Goal: Transaction & Acquisition: Subscribe to service/newsletter

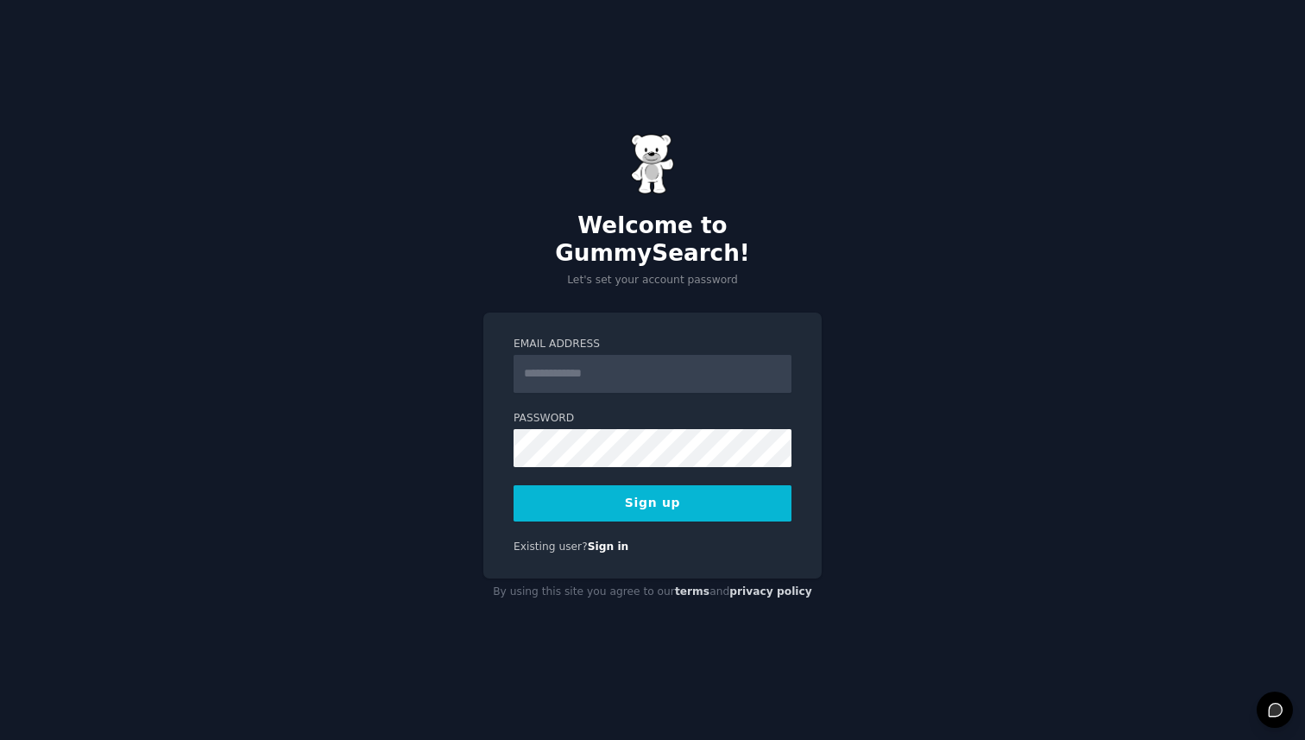
click at [582, 365] on input "Email Address" at bounding box center [652, 374] width 278 height 38
type input "**********"
click at [741, 486] on button "Sign up" at bounding box center [652, 503] width 278 height 36
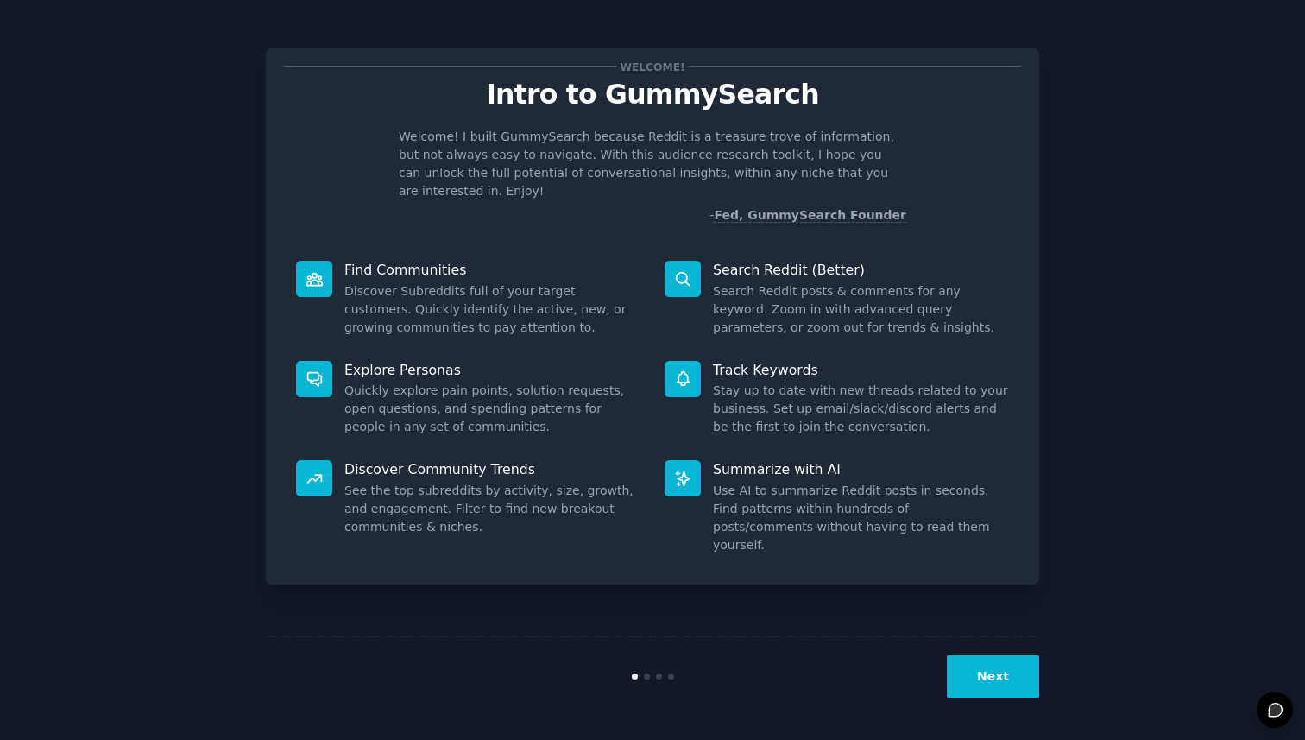
click at [1030, 684] on button "Next" at bounding box center [993, 676] width 92 height 42
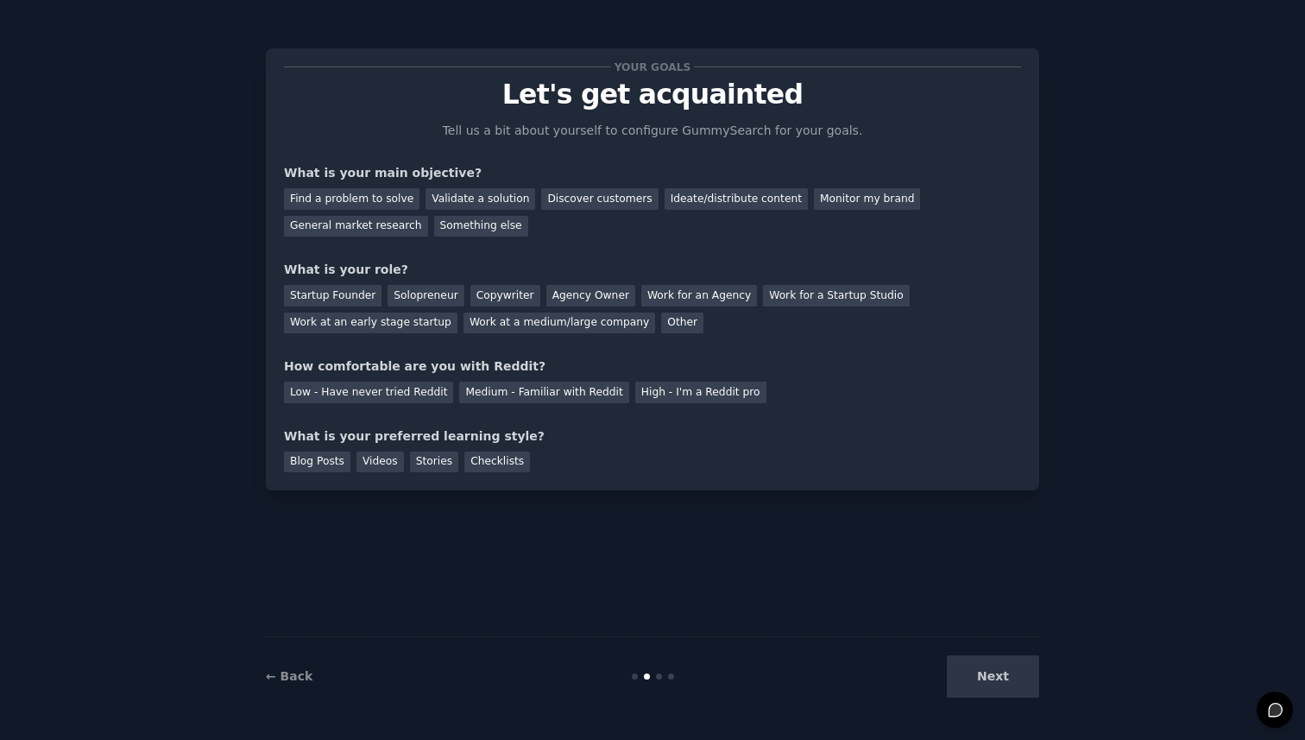
click at [1030, 684] on div "Next" at bounding box center [910, 676] width 258 height 42
click at [983, 667] on div "Next" at bounding box center [910, 676] width 258 height 42
click at [594, 612] on div "Your goals Let's get acquainted Tell us a bit about yourself to configure Gummy…" at bounding box center [652, 369] width 773 height 691
click at [973, 687] on div "Next" at bounding box center [910, 676] width 258 height 42
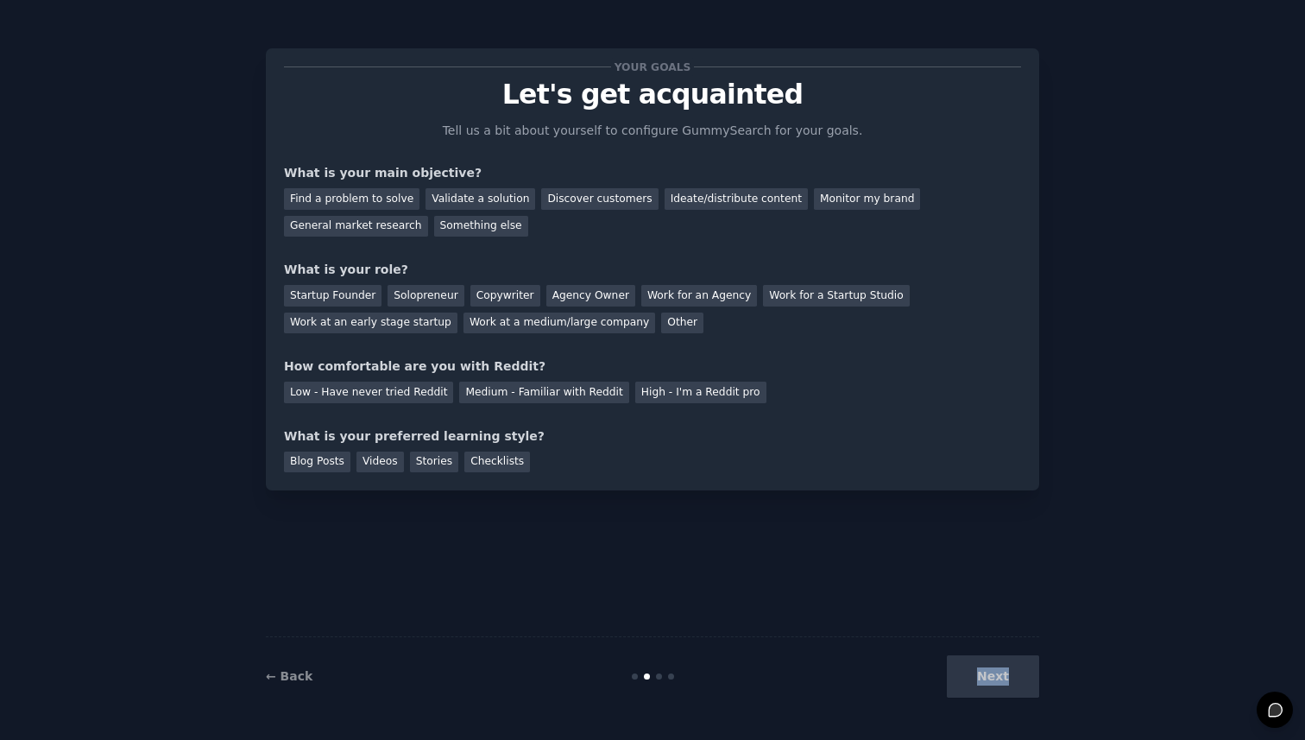
click at [973, 687] on div "Next" at bounding box center [910, 676] width 258 height 42
click at [409, 195] on div "Find a problem to solve" at bounding box center [351, 199] width 135 height 22
click at [665, 205] on div "Ideate/distribute content" at bounding box center [736, 199] width 143 height 22
click at [315, 191] on div "Find a problem to solve" at bounding box center [351, 199] width 135 height 22
click at [448, 303] on div "Solopreneur" at bounding box center [425, 296] width 76 height 22
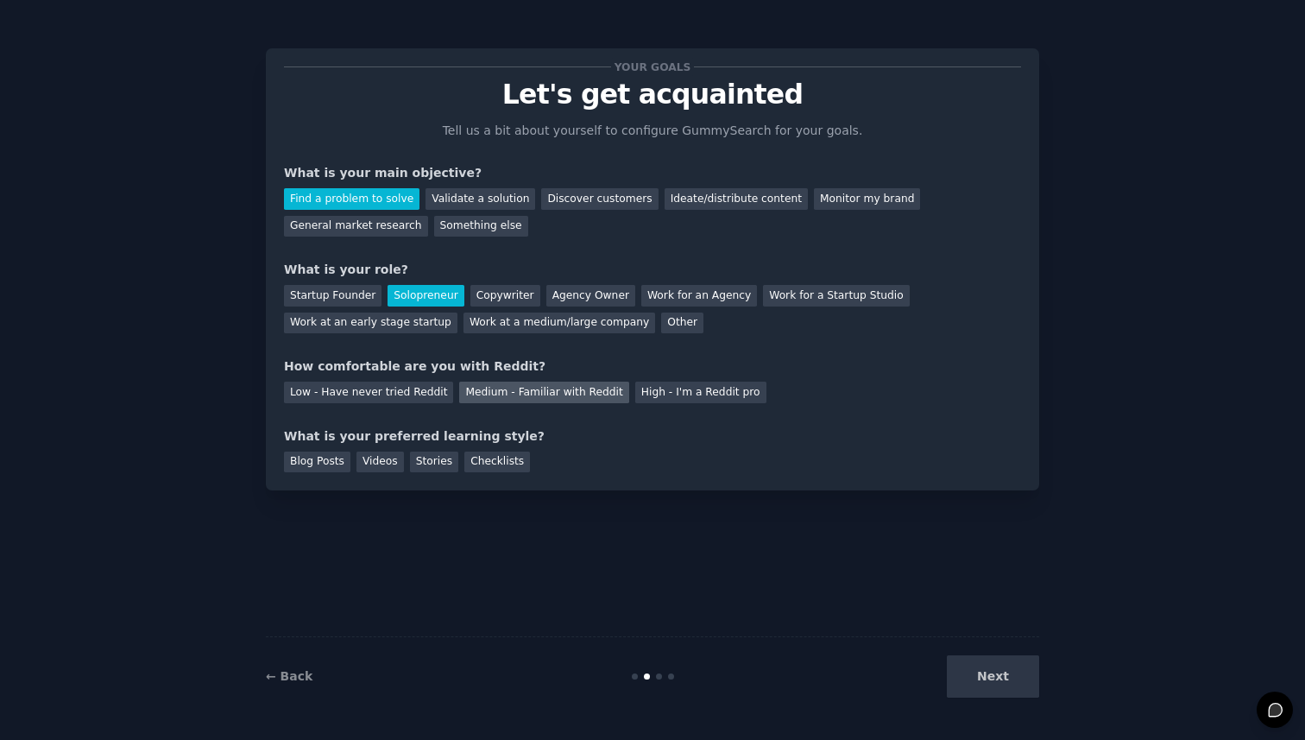
click at [482, 391] on div "Medium - Familiar with Reddit" at bounding box center [543, 392] width 169 height 22
click at [301, 460] on div "Blog Posts" at bounding box center [317, 462] width 66 height 22
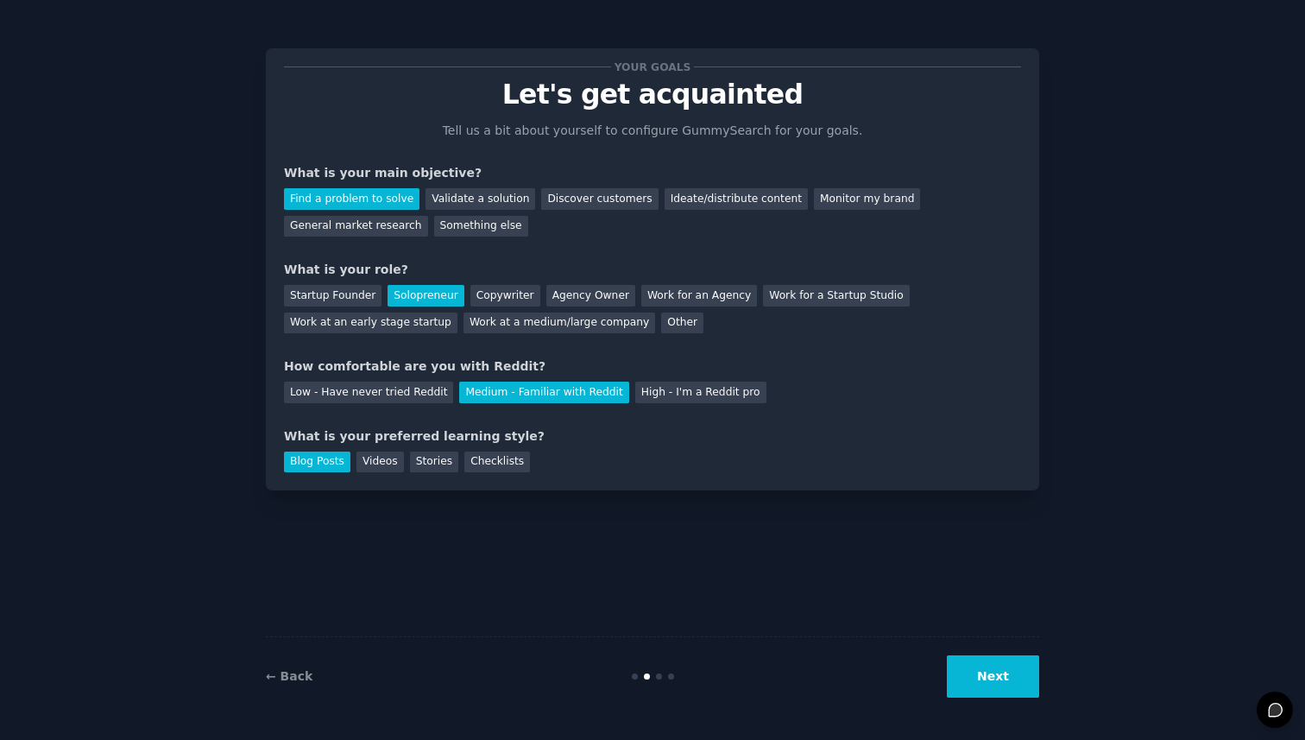
click at [1020, 683] on button "Next" at bounding box center [993, 676] width 92 height 42
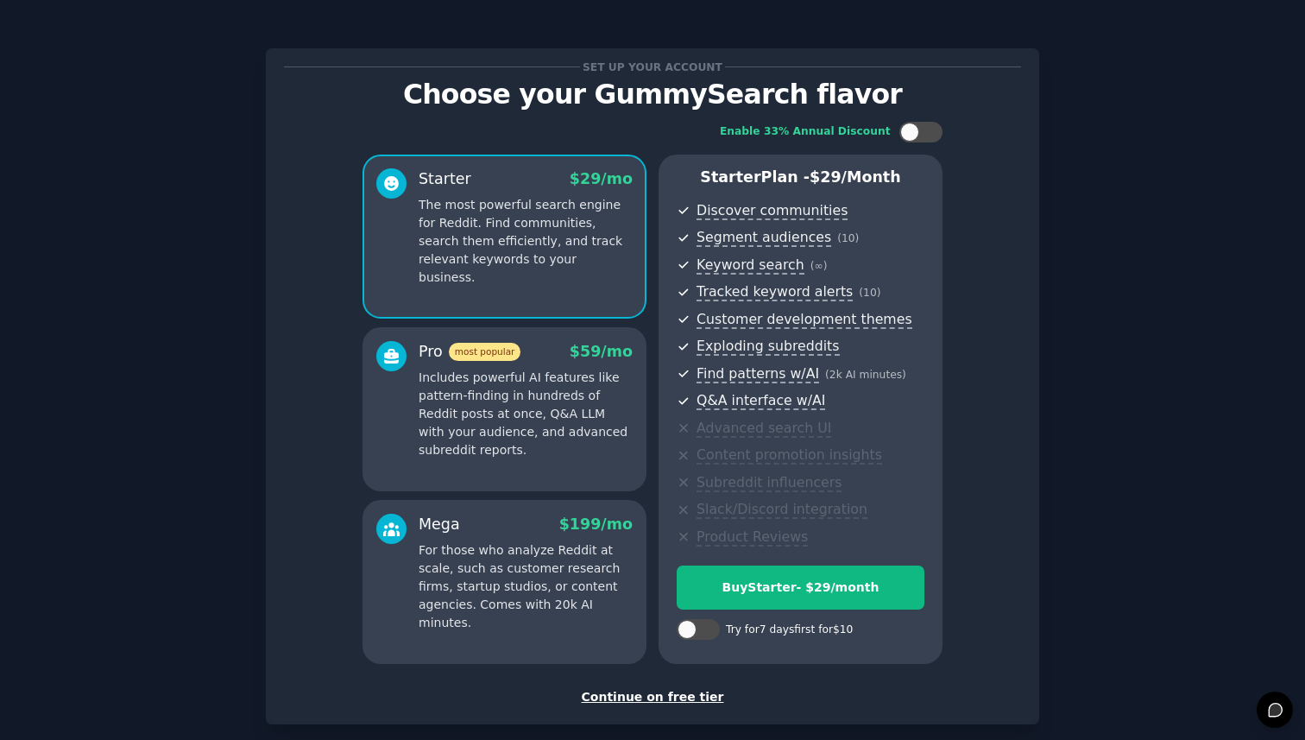
scroll to position [88, 0]
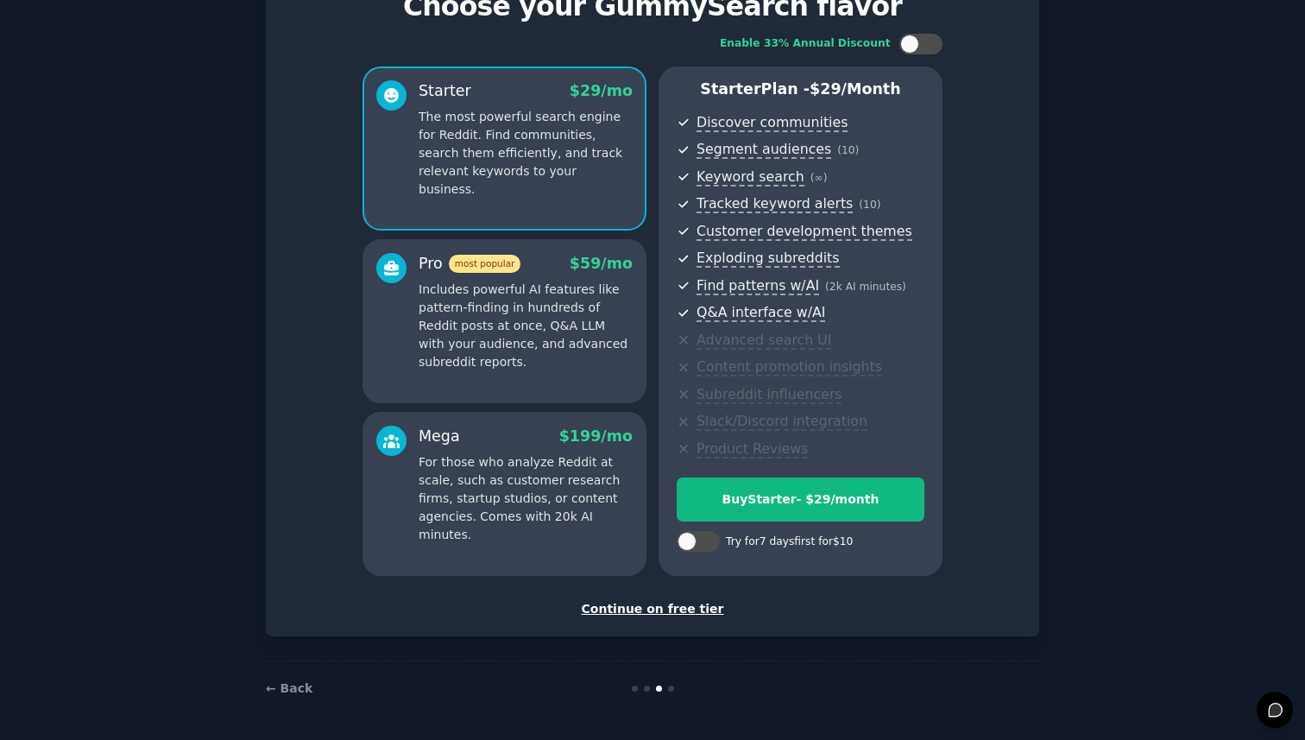
click at [658, 610] on div "Continue on free tier" at bounding box center [652, 609] width 737 height 18
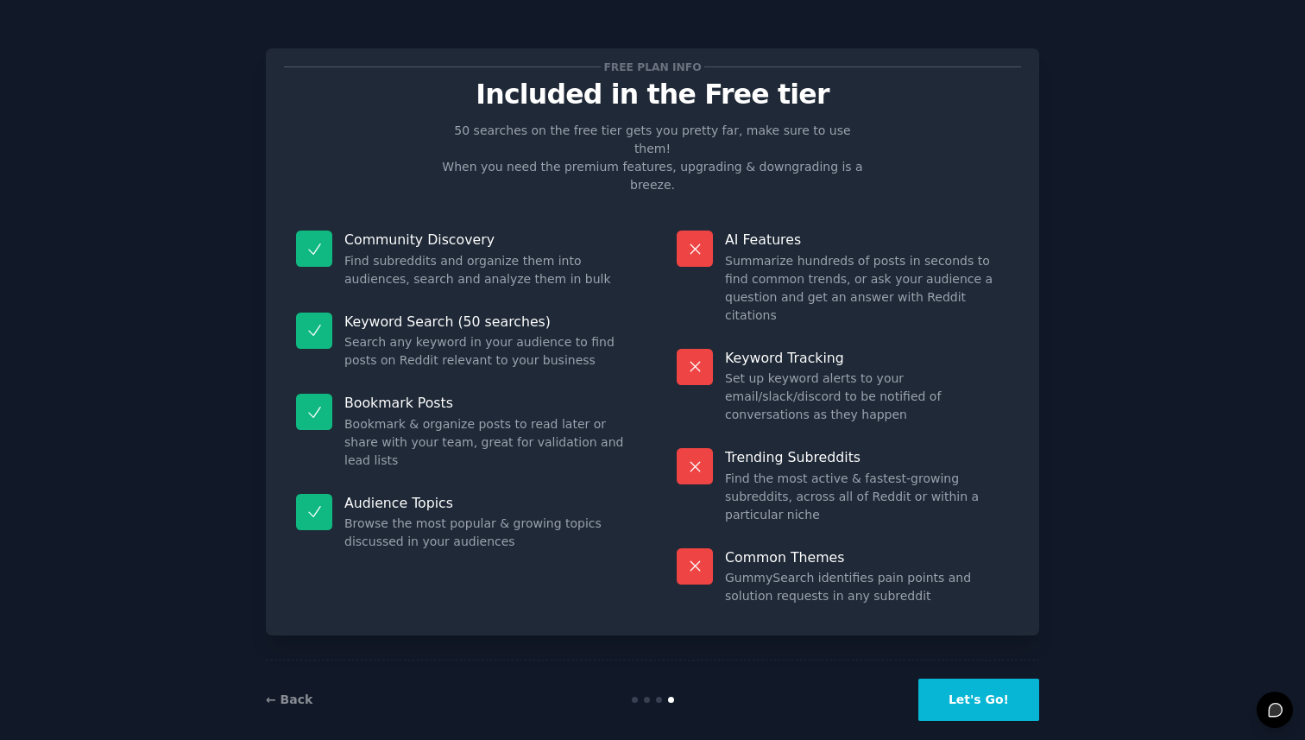
click at [948, 678] on button "Let's Go!" at bounding box center [978, 699] width 121 height 42
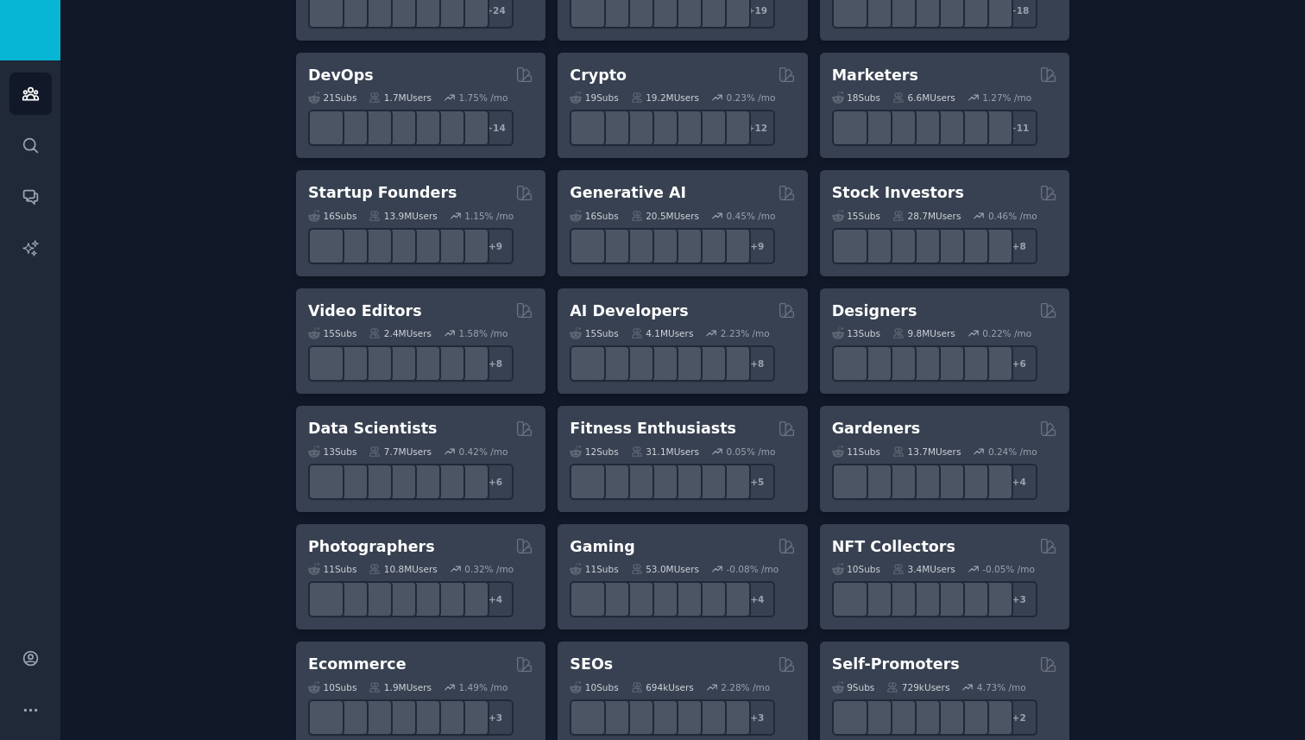
scroll to position [400, 0]
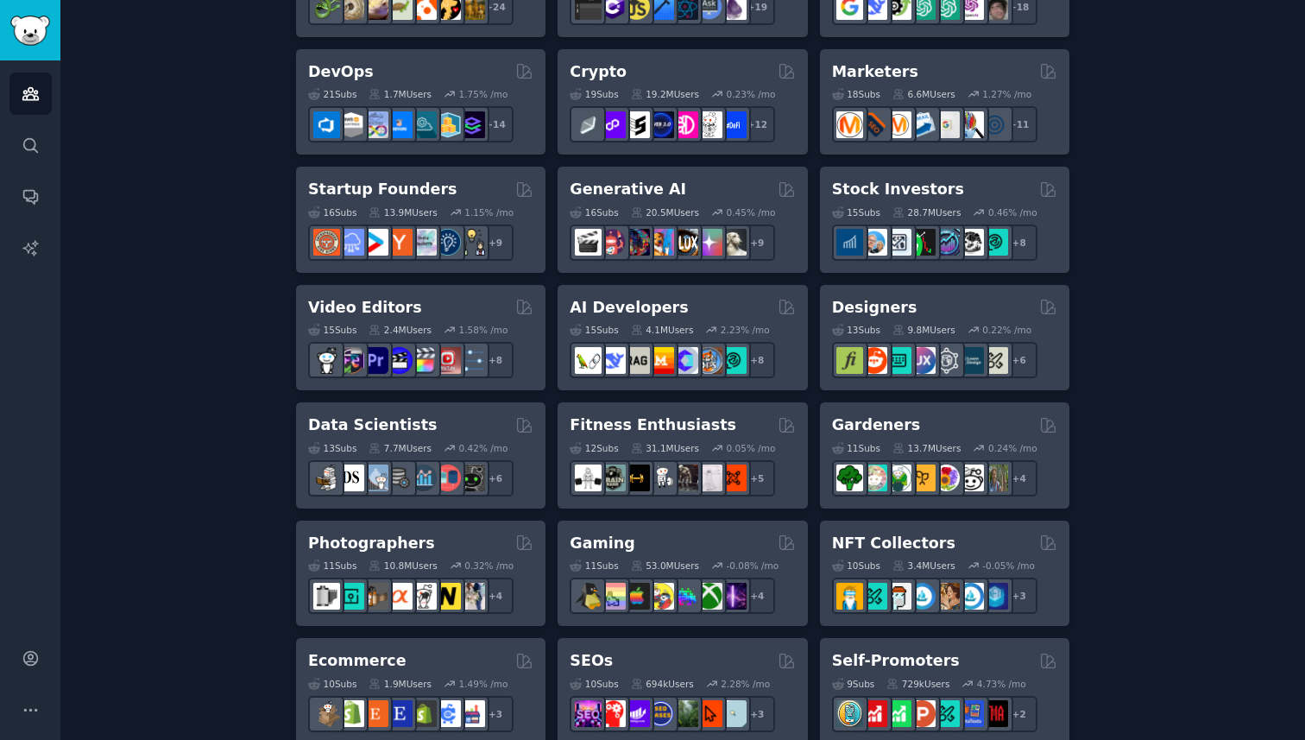
click at [153, 406] on div "Create your first audience An audience is a collection of subreddits you can se…" at bounding box center [683, 650] width 1196 height 1880
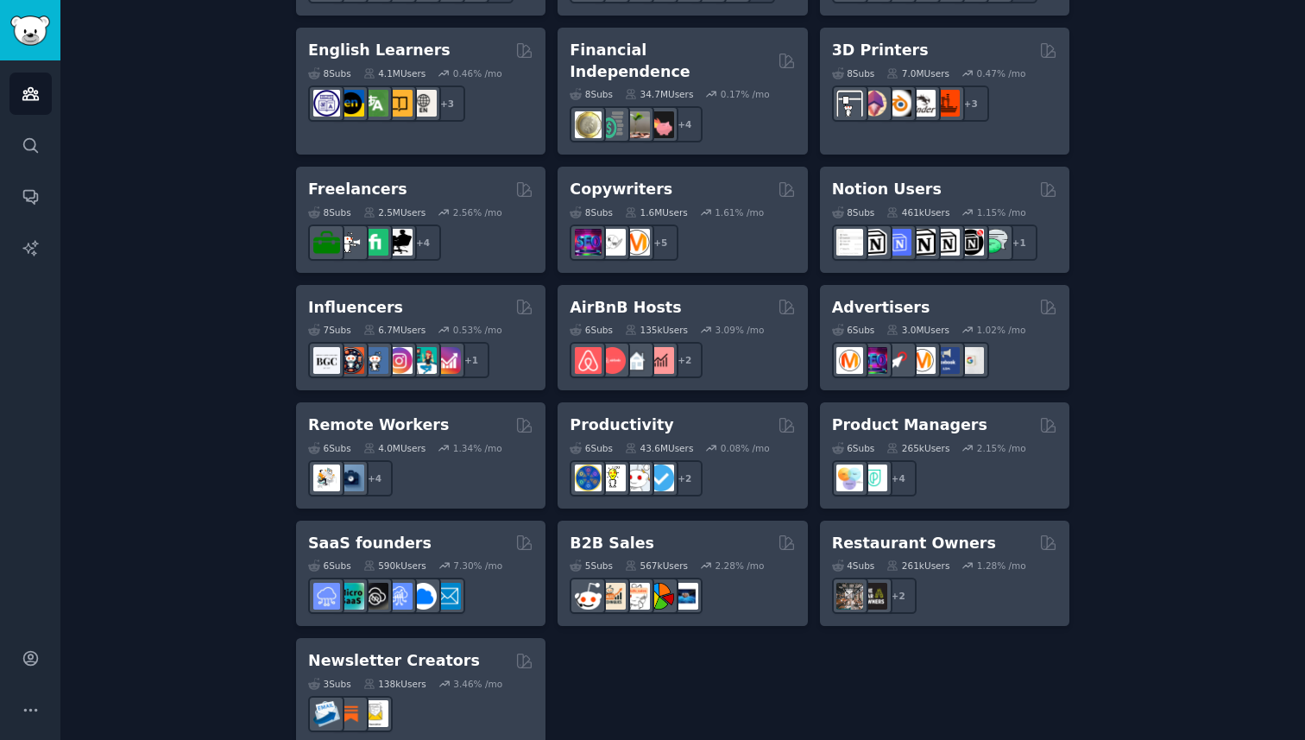
scroll to position [1251, 0]
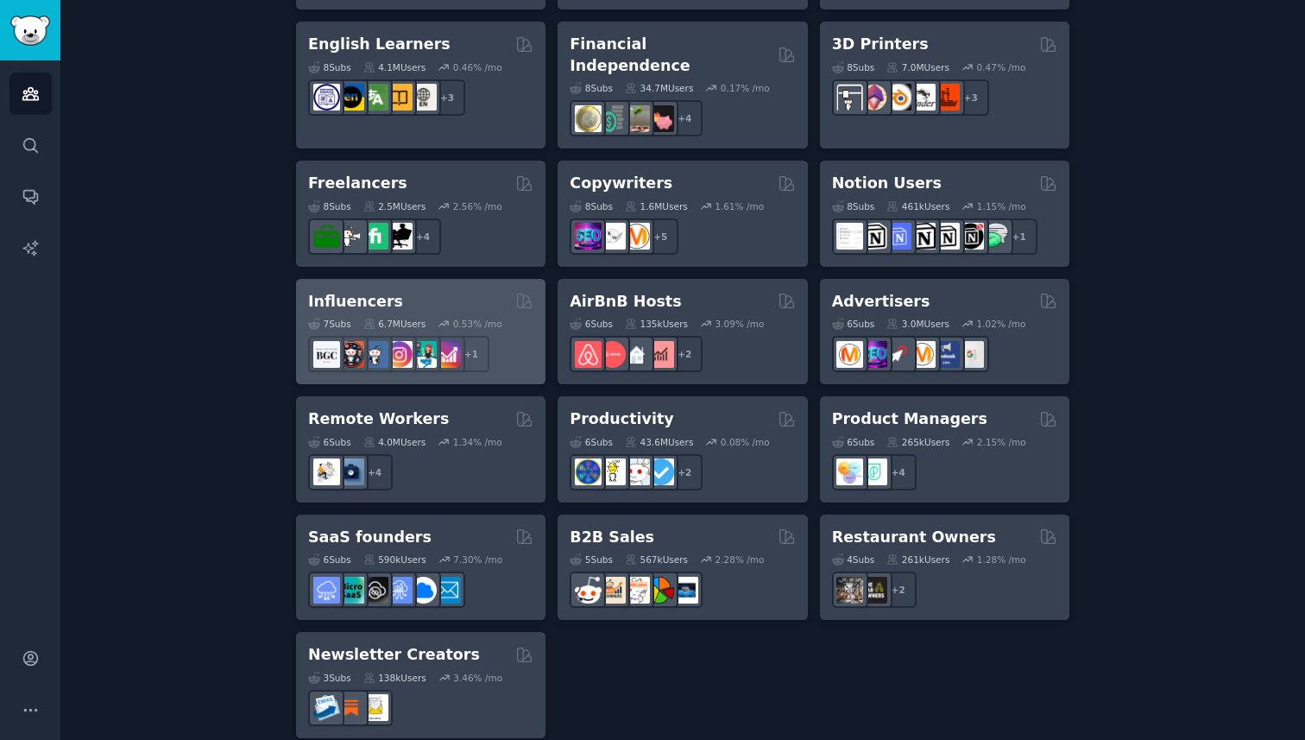
click at [405, 291] on div "Influencers" at bounding box center [420, 302] width 225 height 22
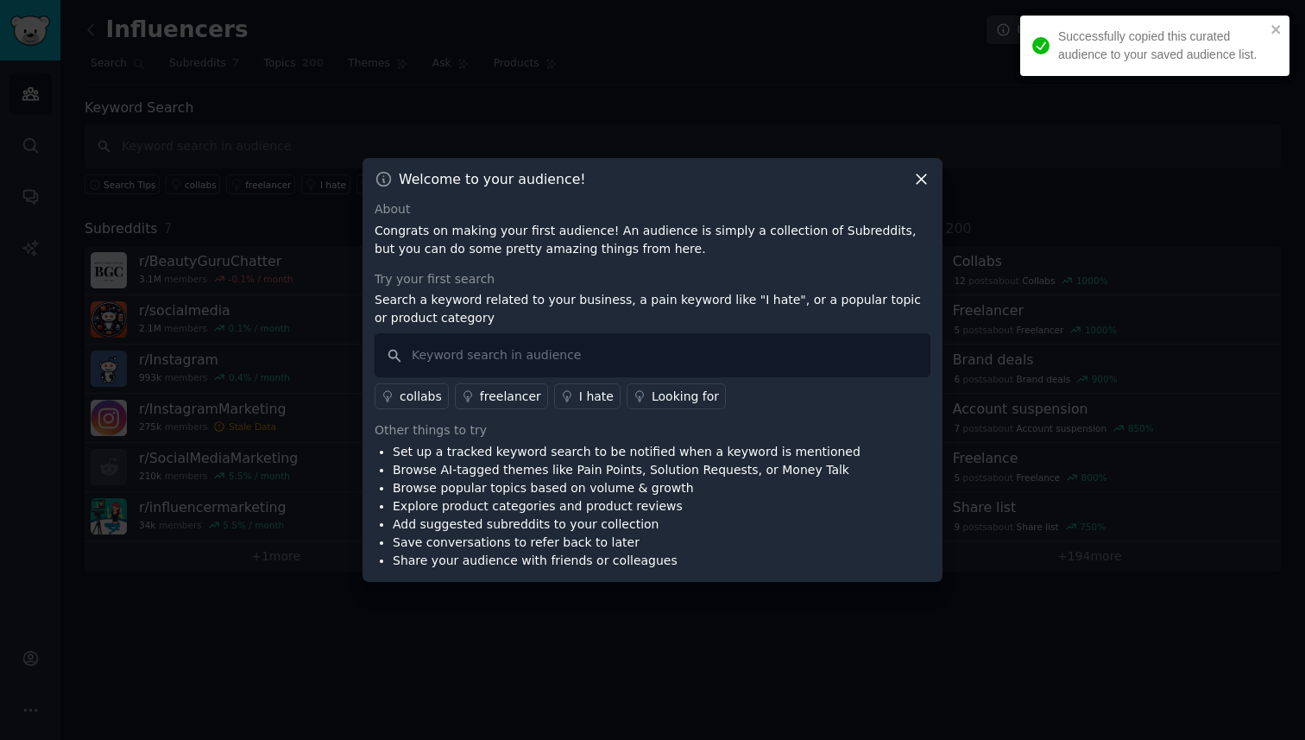
click at [914, 181] on icon at bounding box center [921, 179] width 18 height 18
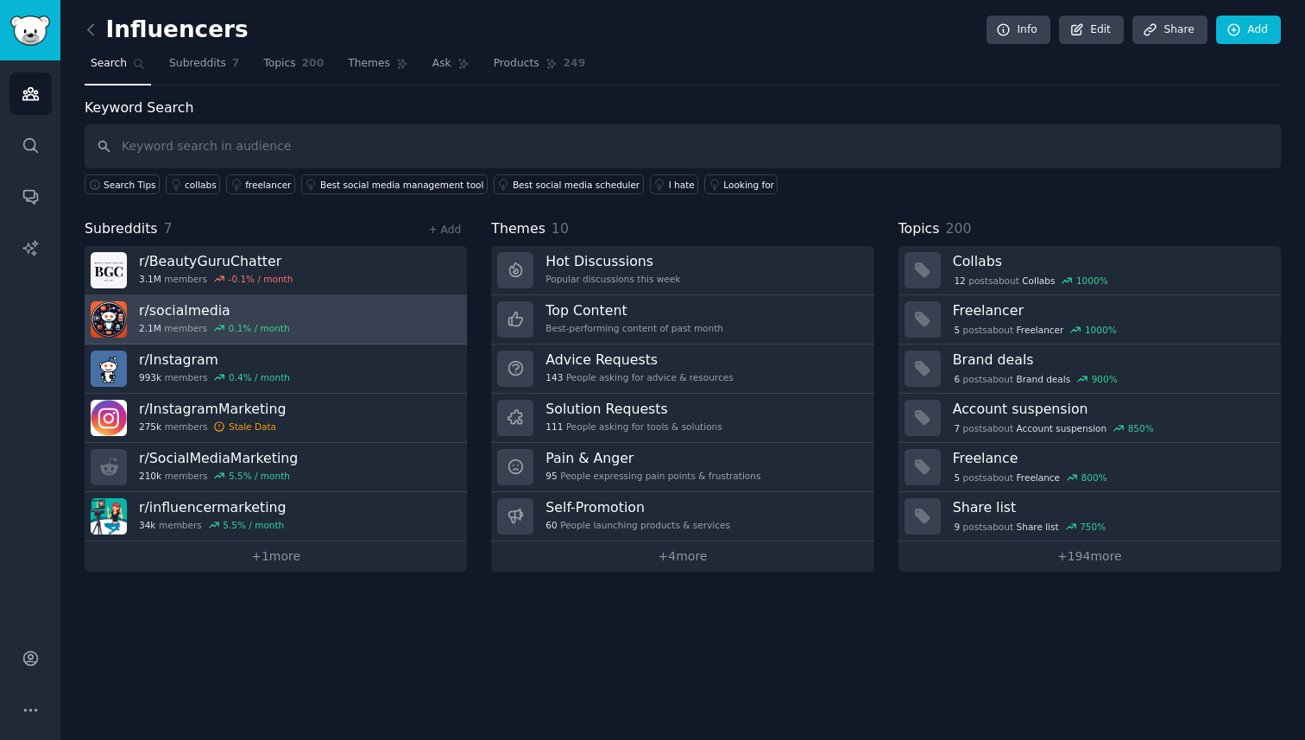
click at [172, 305] on h3 "r/ socialmedia" at bounding box center [214, 310] width 151 height 18
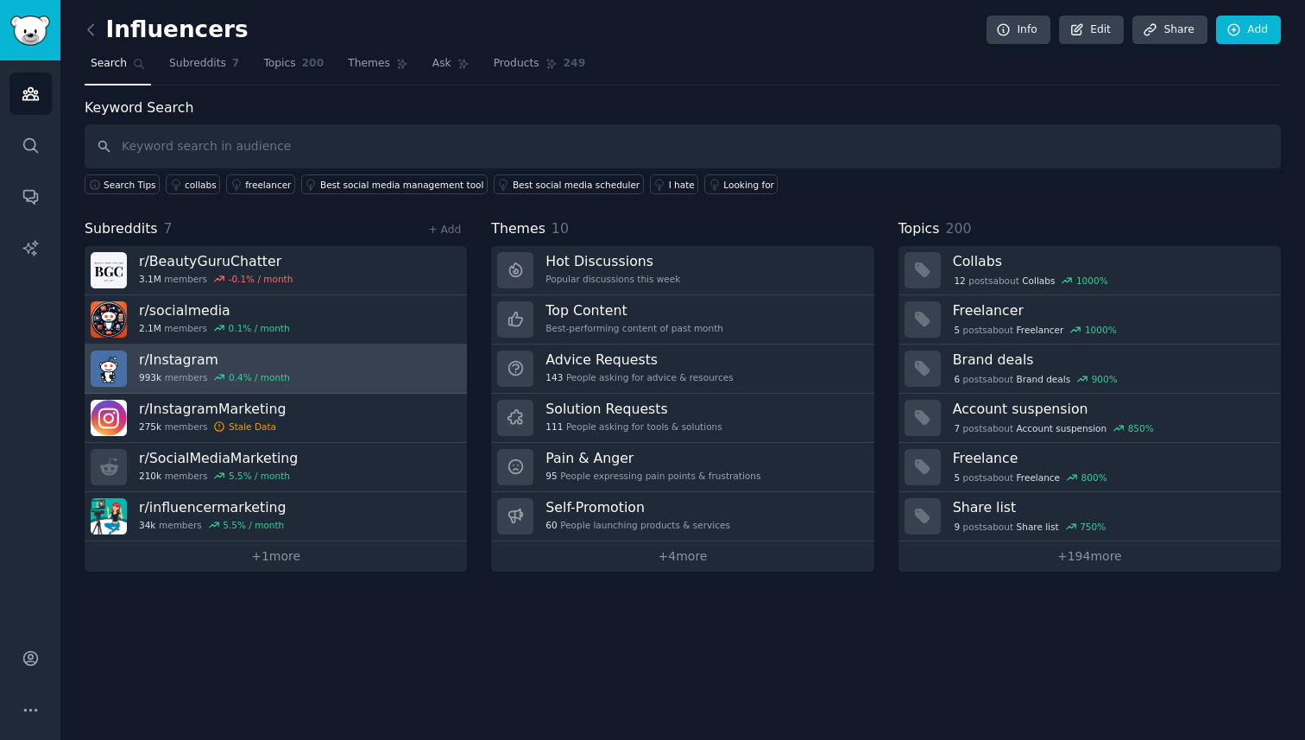
click at [173, 355] on h3 "r/ Instagram" at bounding box center [214, 359] width 151 height 18
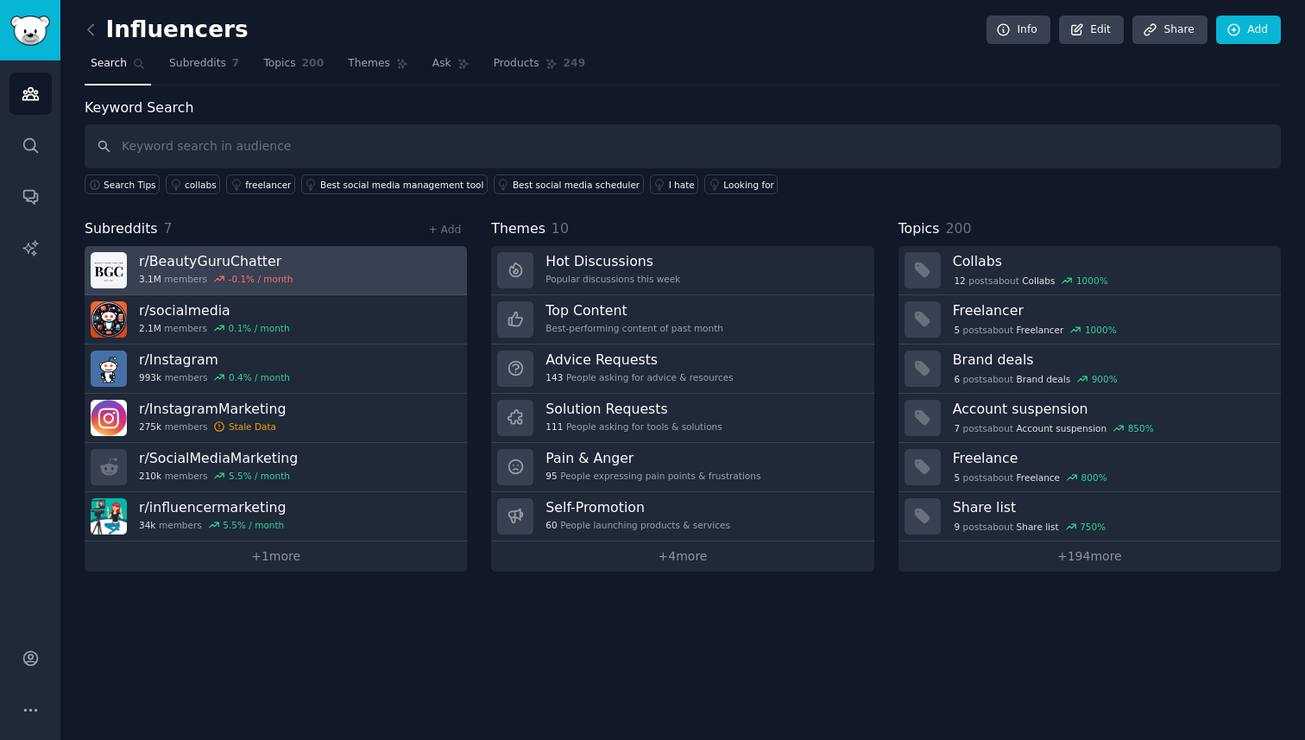
click at [274, 263] on h3 "r/ BeautyGuruChatter" at bounding box center [216, 261] width 154 height 18
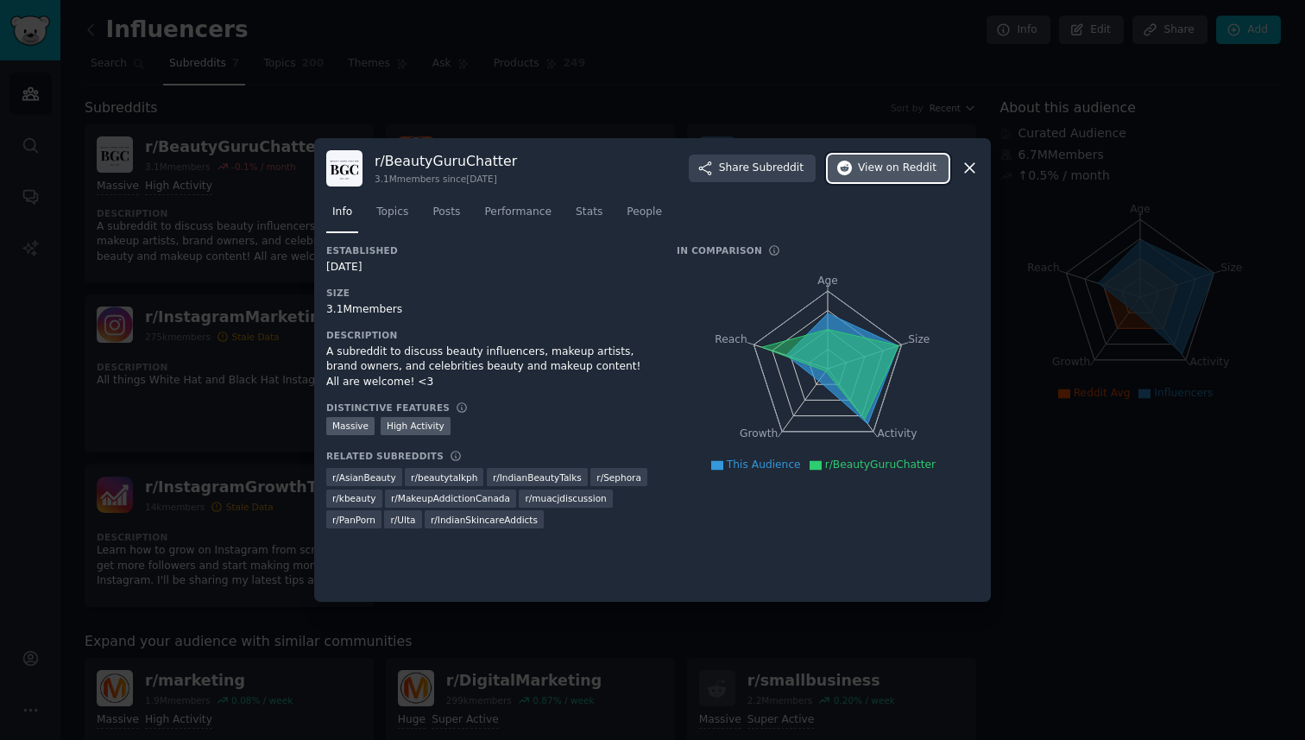
click at [879, 154] on button "View on Reddit" at bounding box center [888, 168] width 121 height 28
click at [902, 82] on div at bounding box center [652, 370] width 1305 height 740
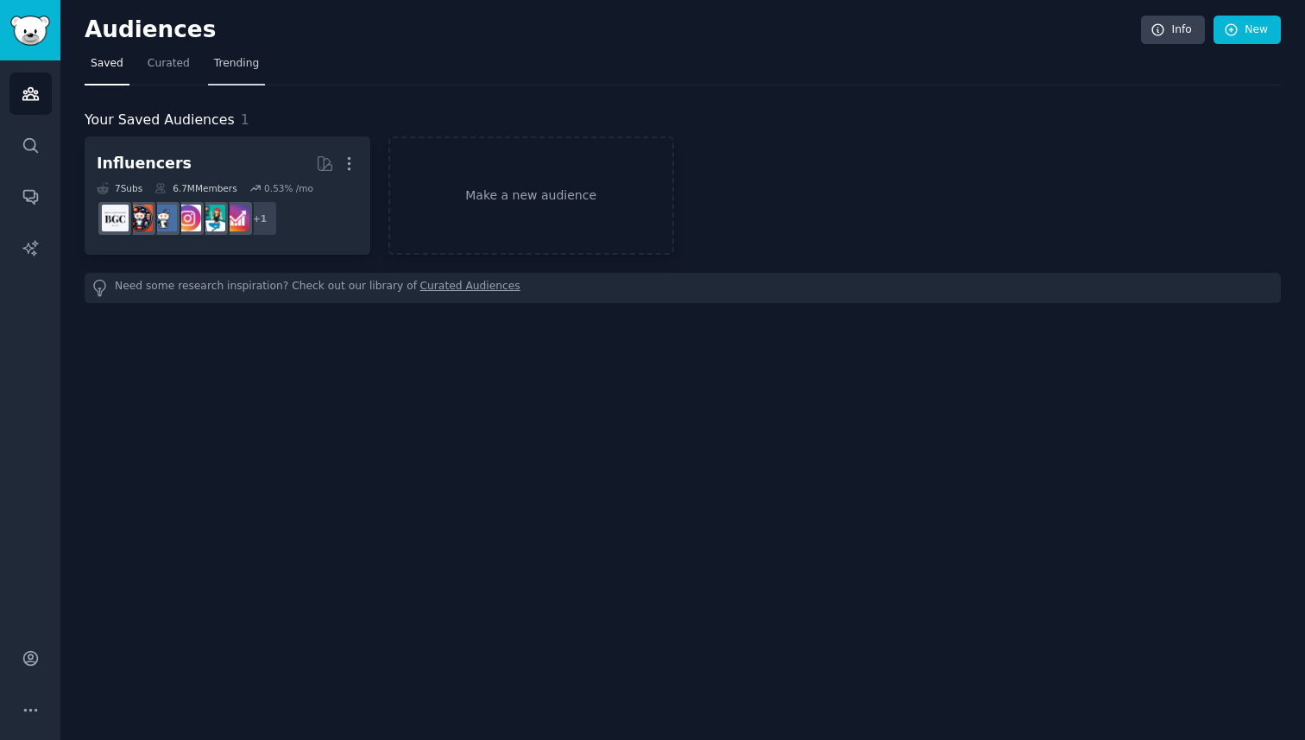
click at [236, 62] on span "Trending" at bounding box center [236, 64] width 45 height 16
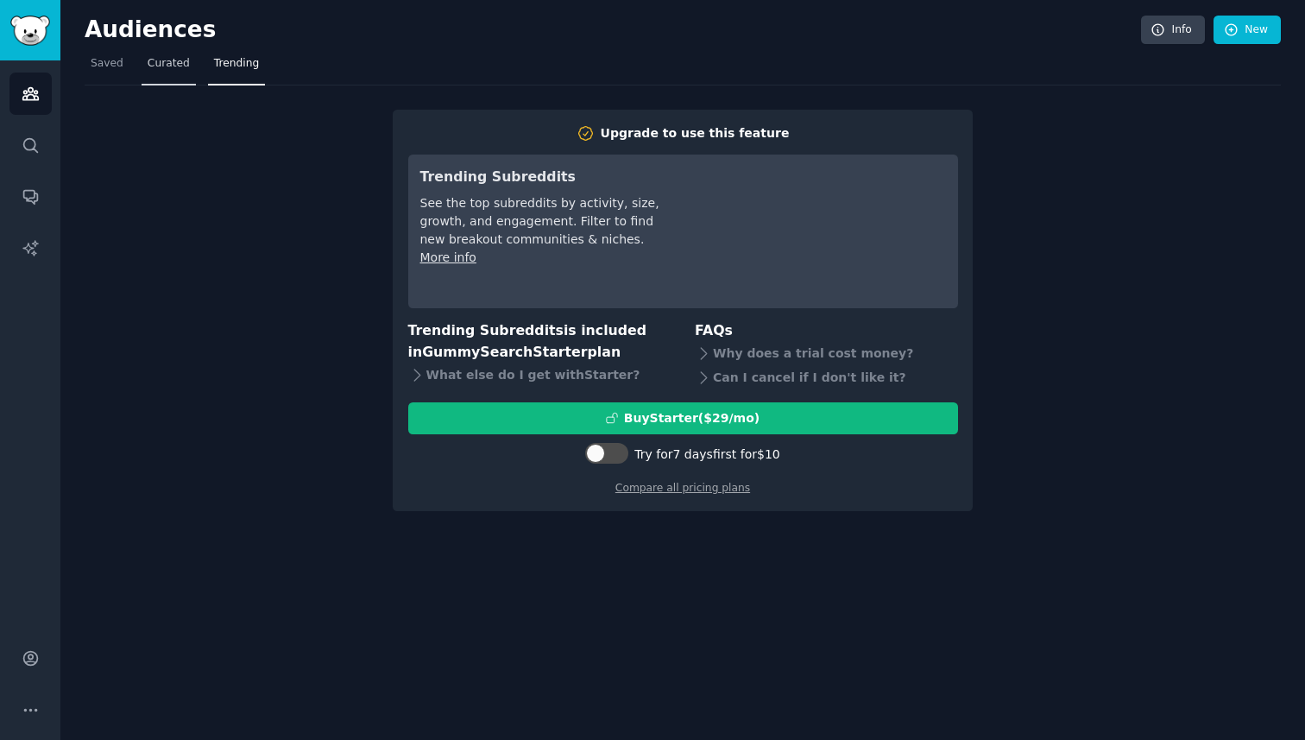
click at [167, 60] on span "Curated" at bounding box center [169, 64] width 42 height 16
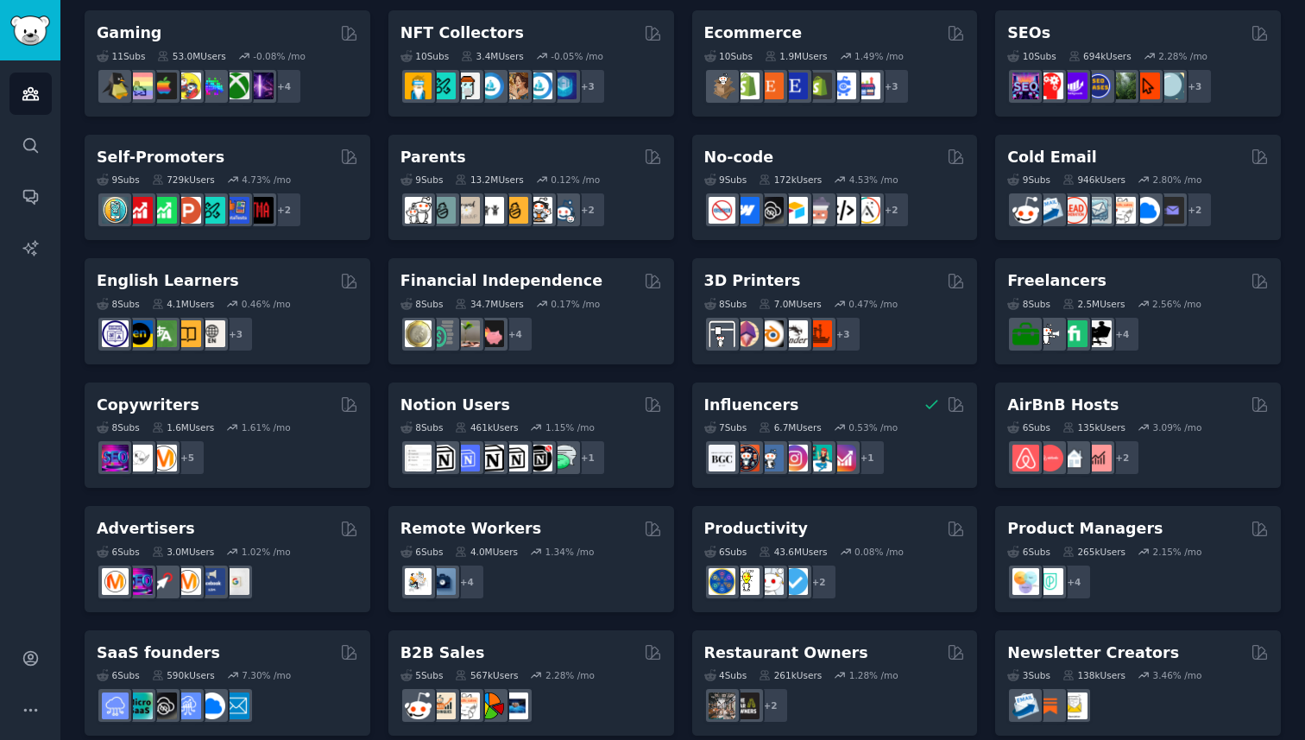
scroll to position [641, 0]
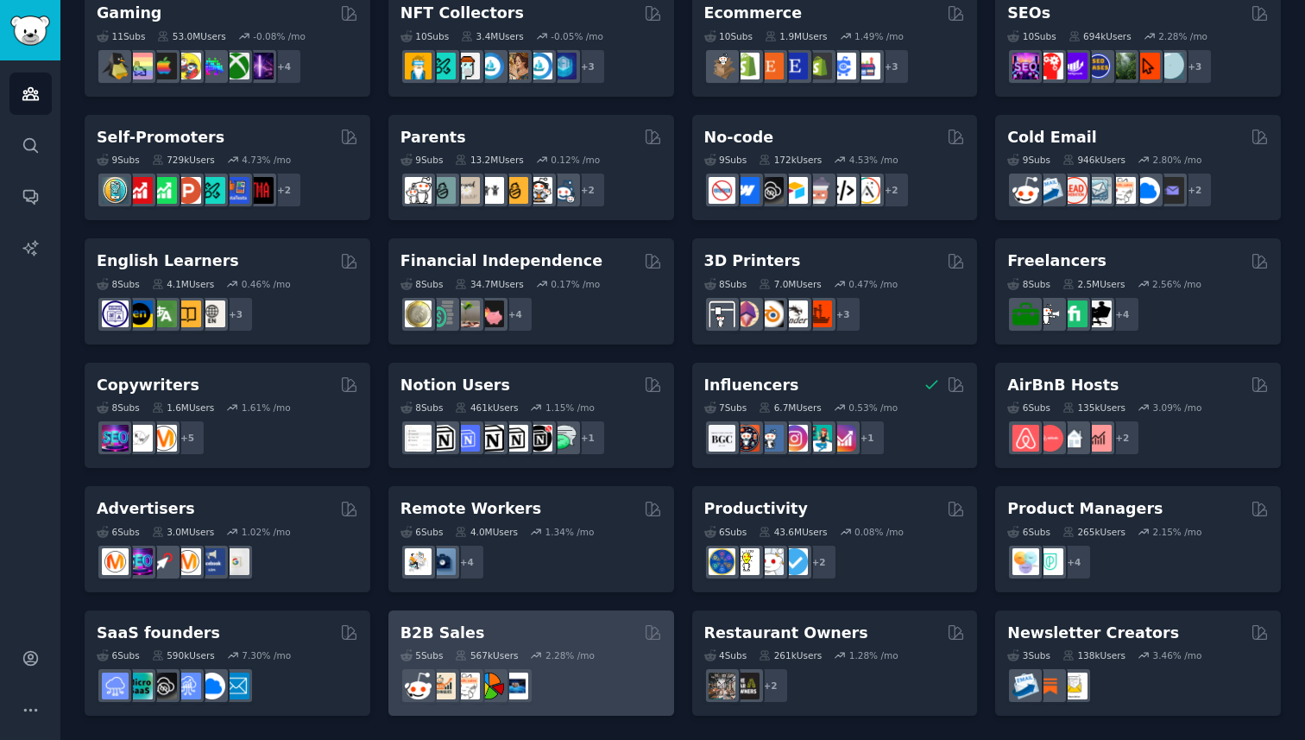
click at [618, 615] on div "B2B Sales 5 Sub s 567k Users 2.28 % /mo" at bounding box center [531, 663] width 286 height 106
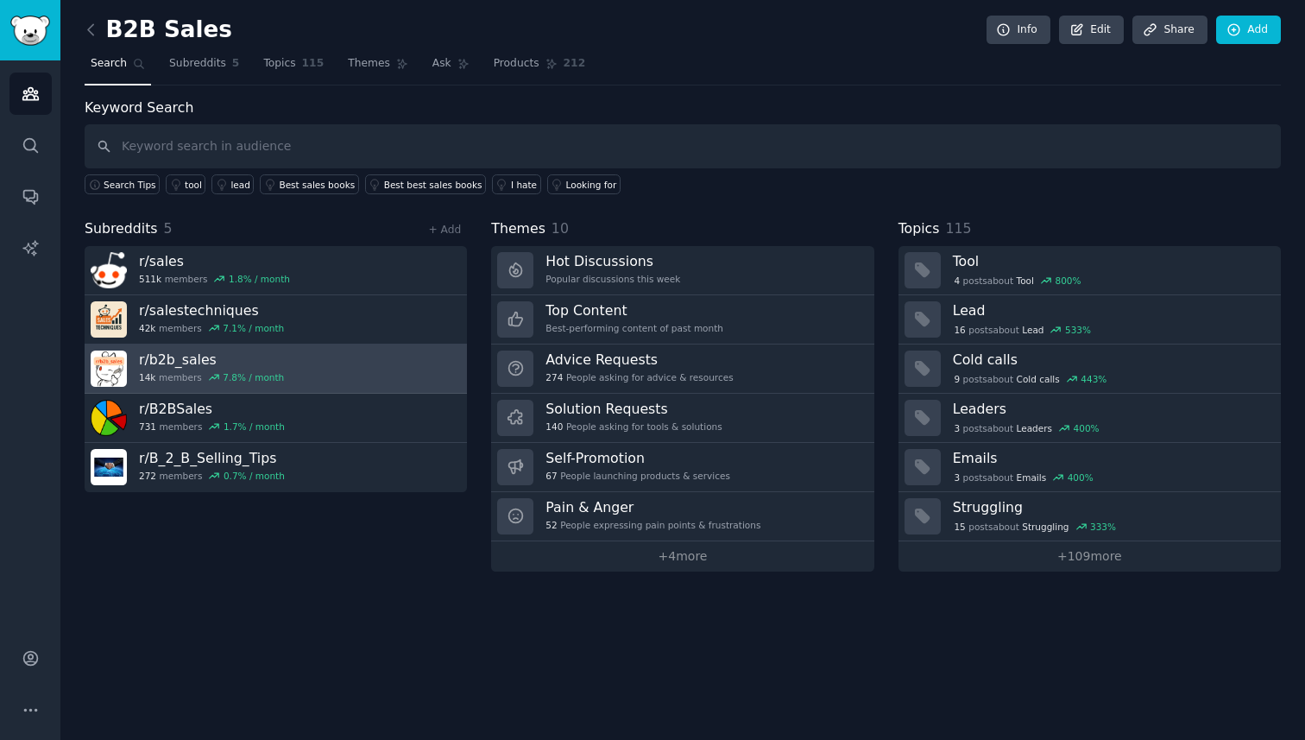
click at [196, 356] on h3 "r/ b2b_sales" at bounding box center [211, 359] width 145 height 18
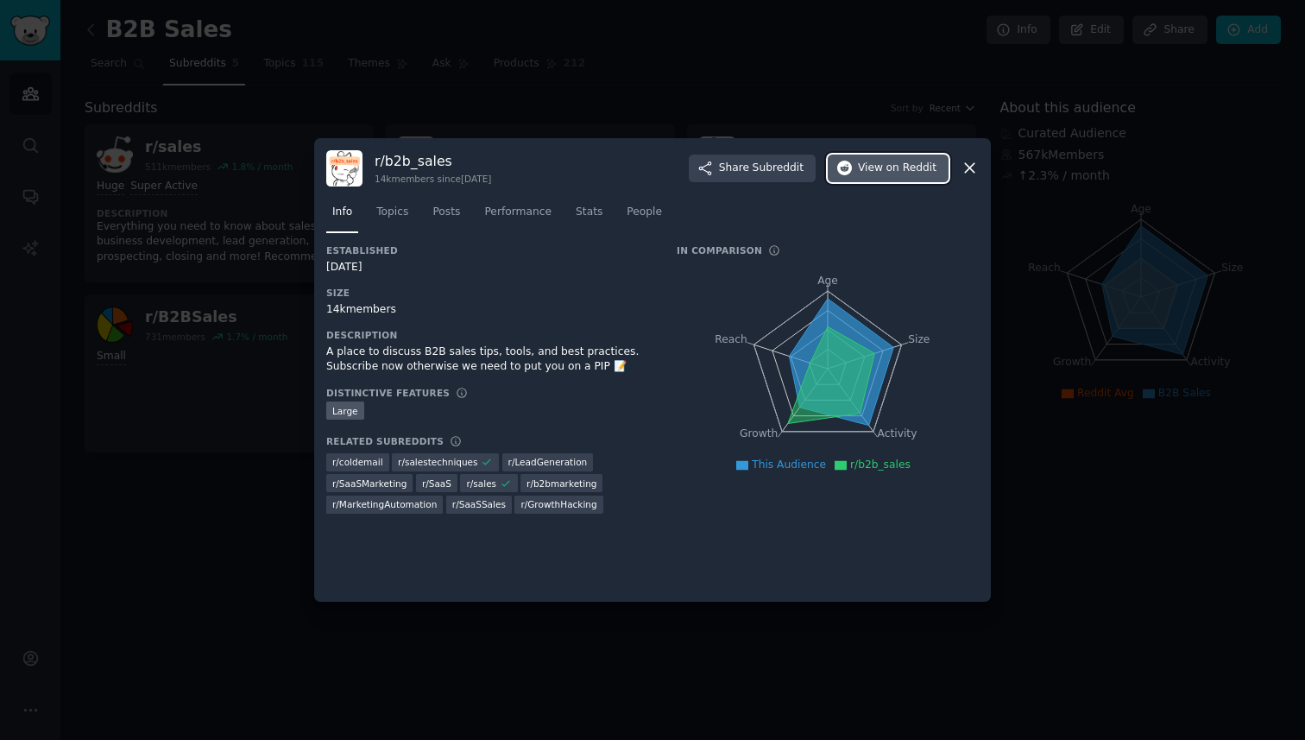
click at [872, 161] on span "View on Reddit" at bounding box center [897, 169] width 79 height 16
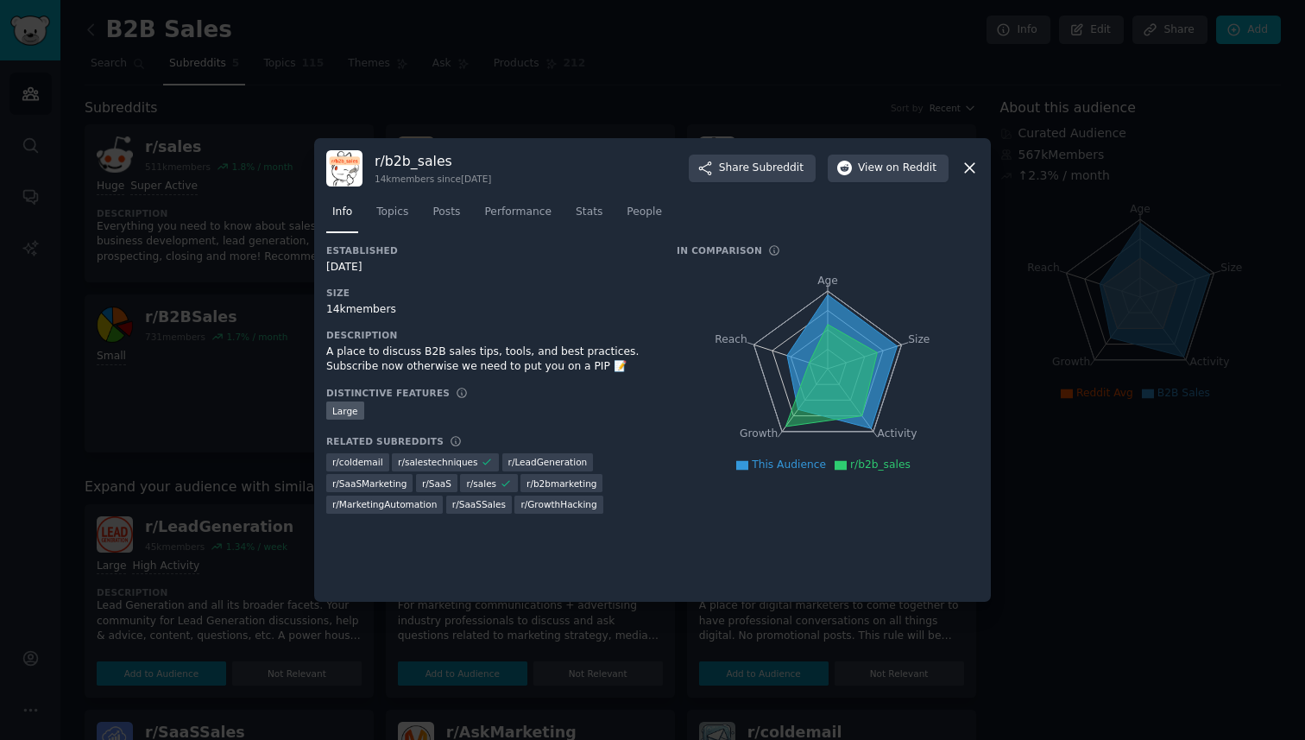
click at [192, 439] on div at bounding box center [652, 370] width 1305 height 740
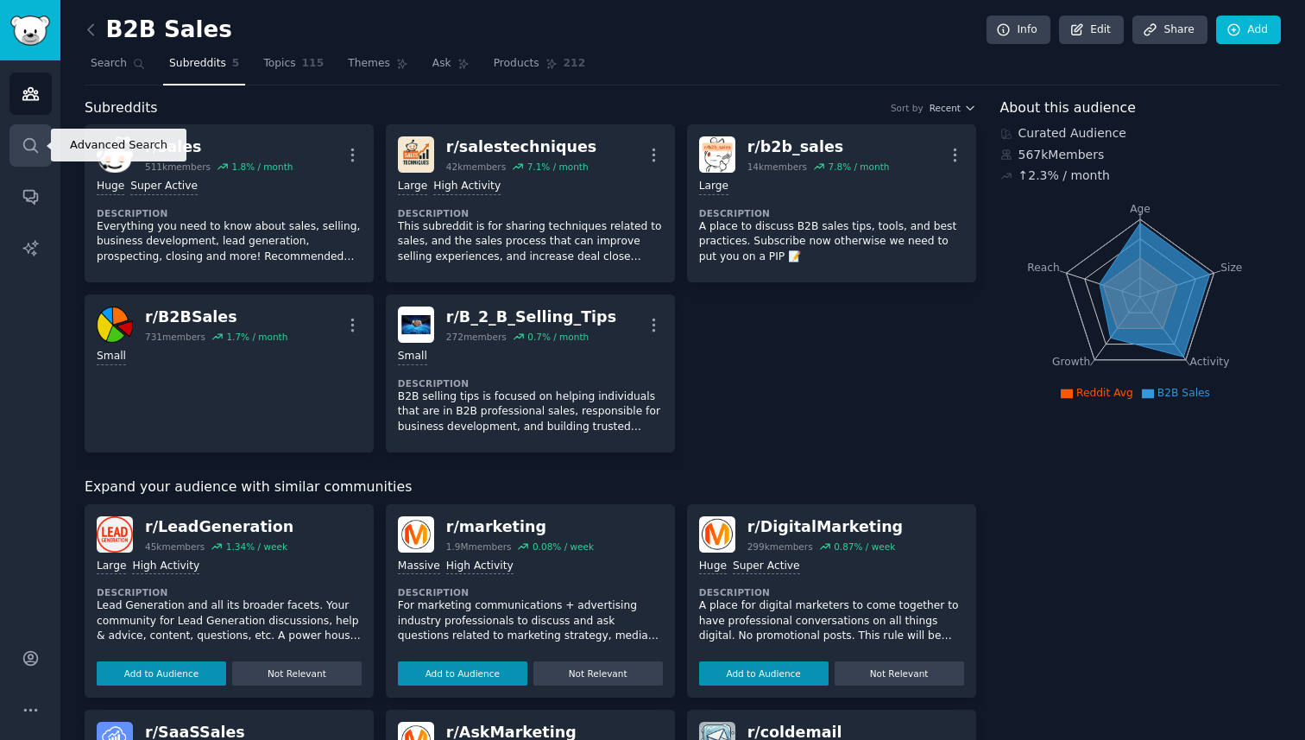
click at [30, 145] on icon "Sidebar" at bounding box center [31, 145] width 18 height 18
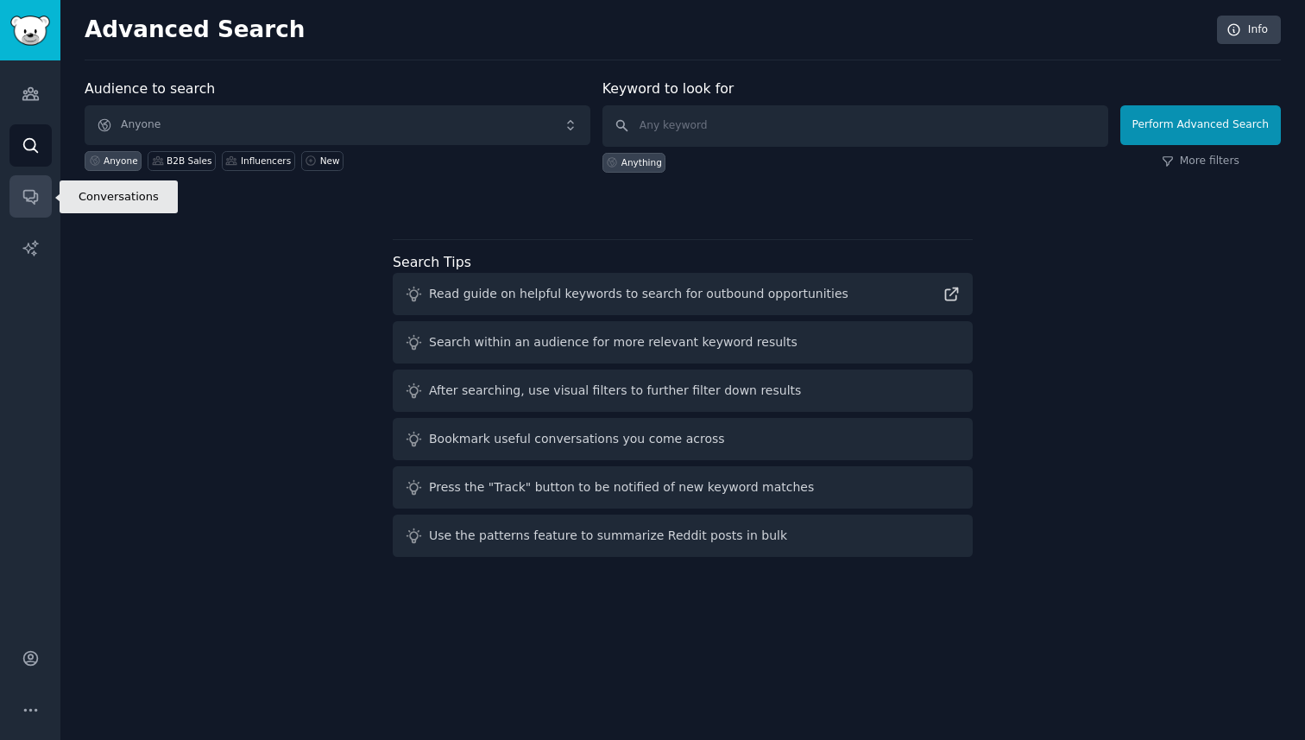
click at [30, 191] on icon "Sidebar" at bounding box center [30, 198] width 14 height 14
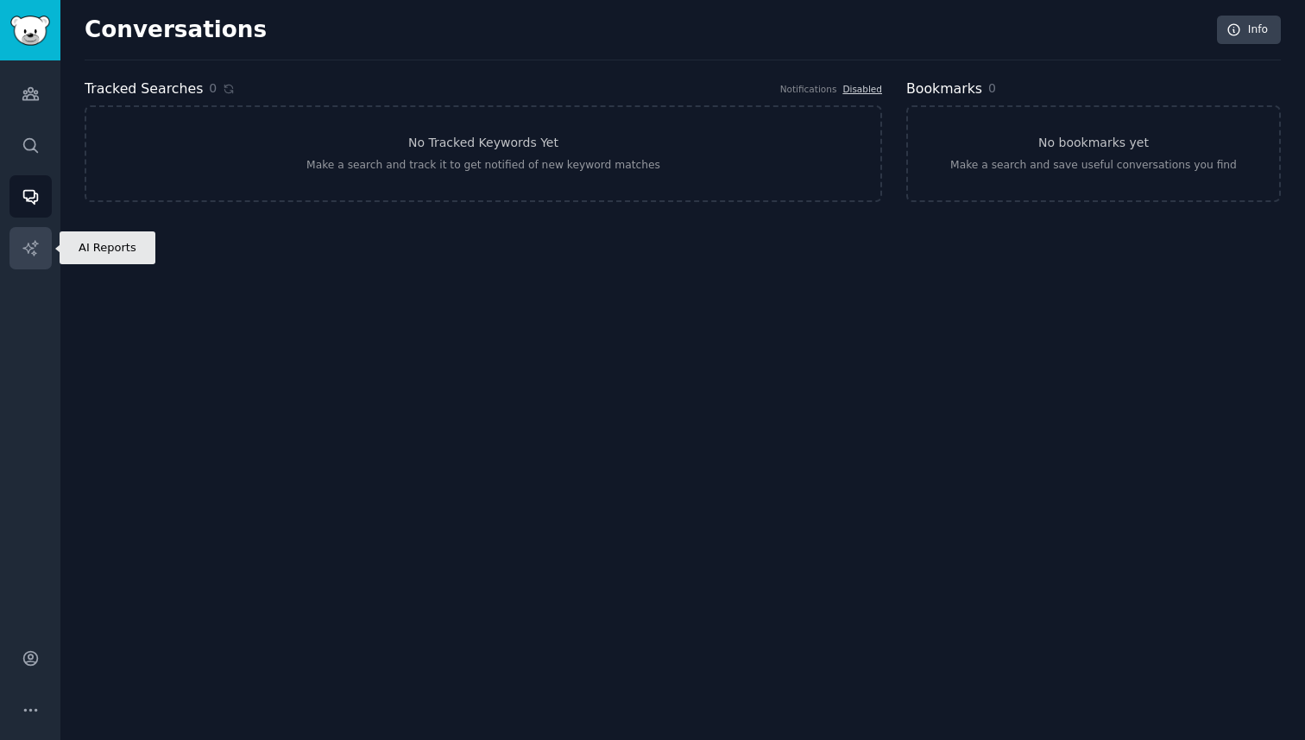
click at [31, 250] on icon "Sidebar" at bounding box center [31, 248] width 18 height 18
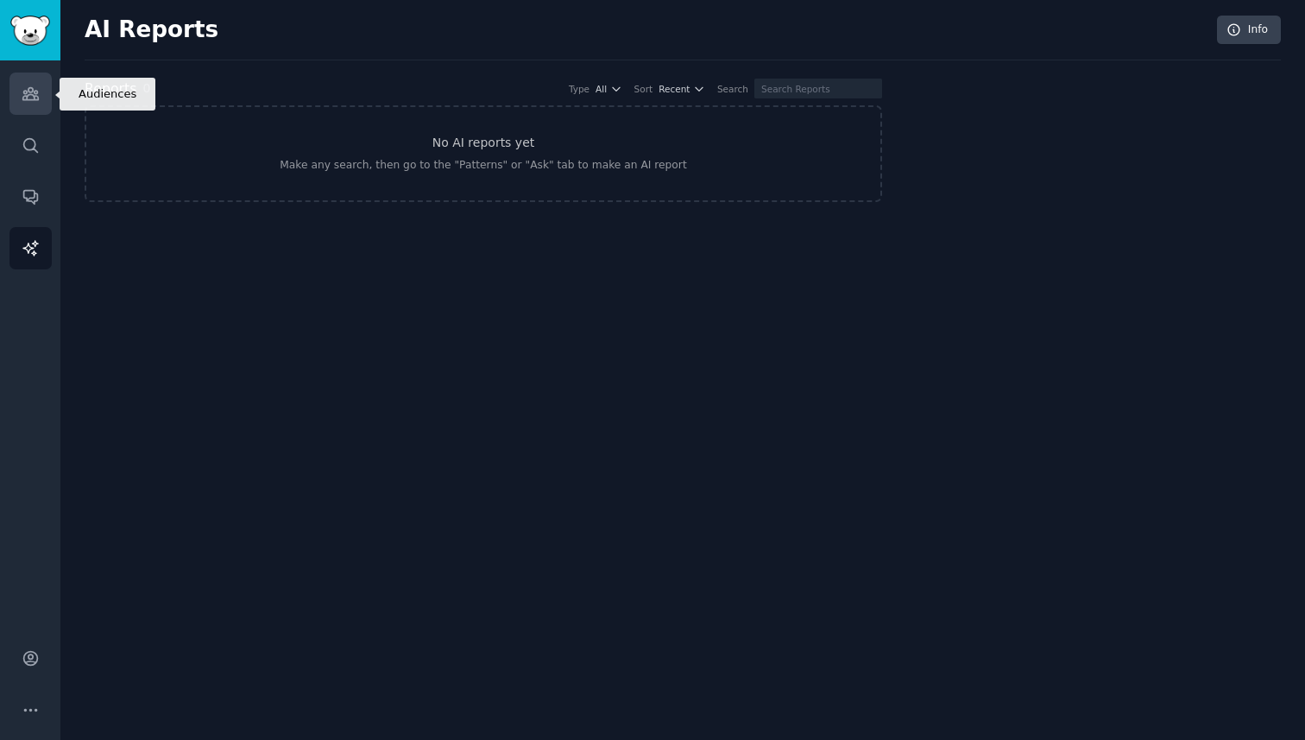
click at [31, 106] on link "Audiences" at bounding box center [30, 93] width 42 height 42
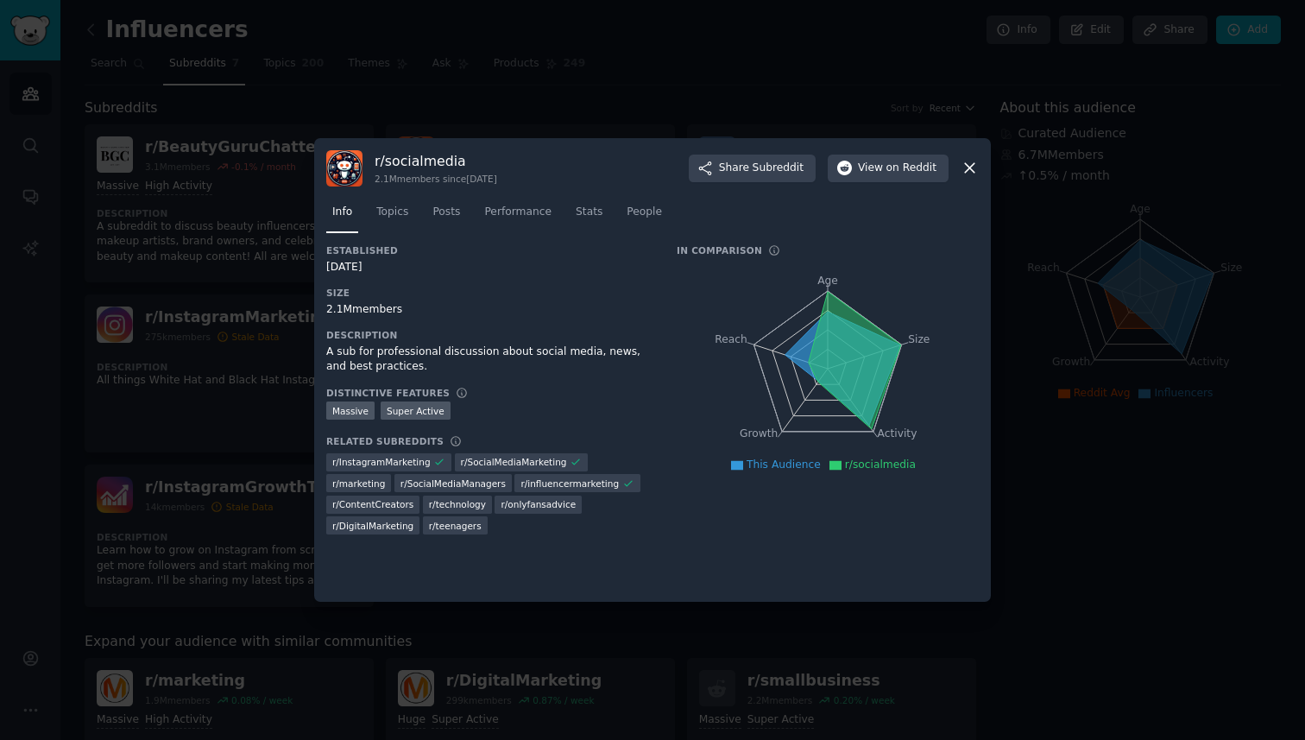
click at [967, 167] on icon at bounding box center [970, 168] width 18 height 18
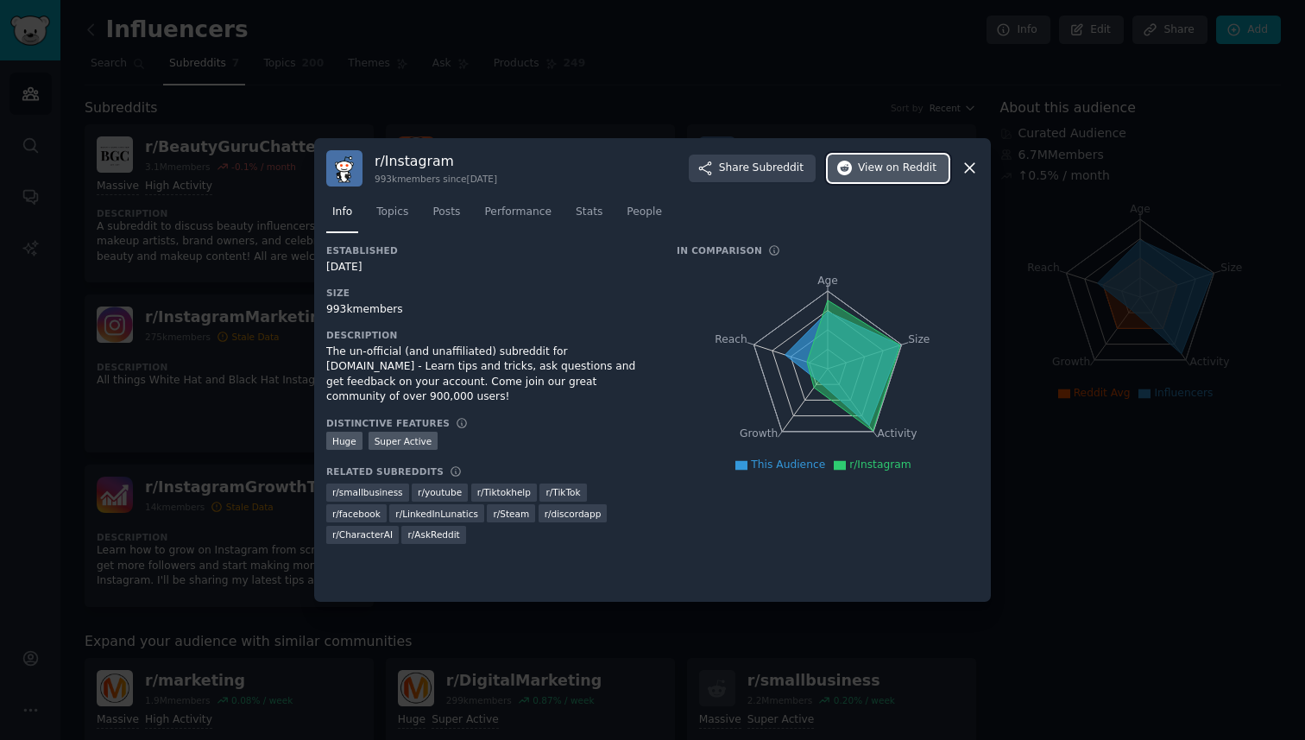
click at [900, 159] on button "View on Reddit" at bounding box center [888, 168] width 121 height 28
click at [257, 424] on div at bounding box center [652, 370] width 1305 height 740
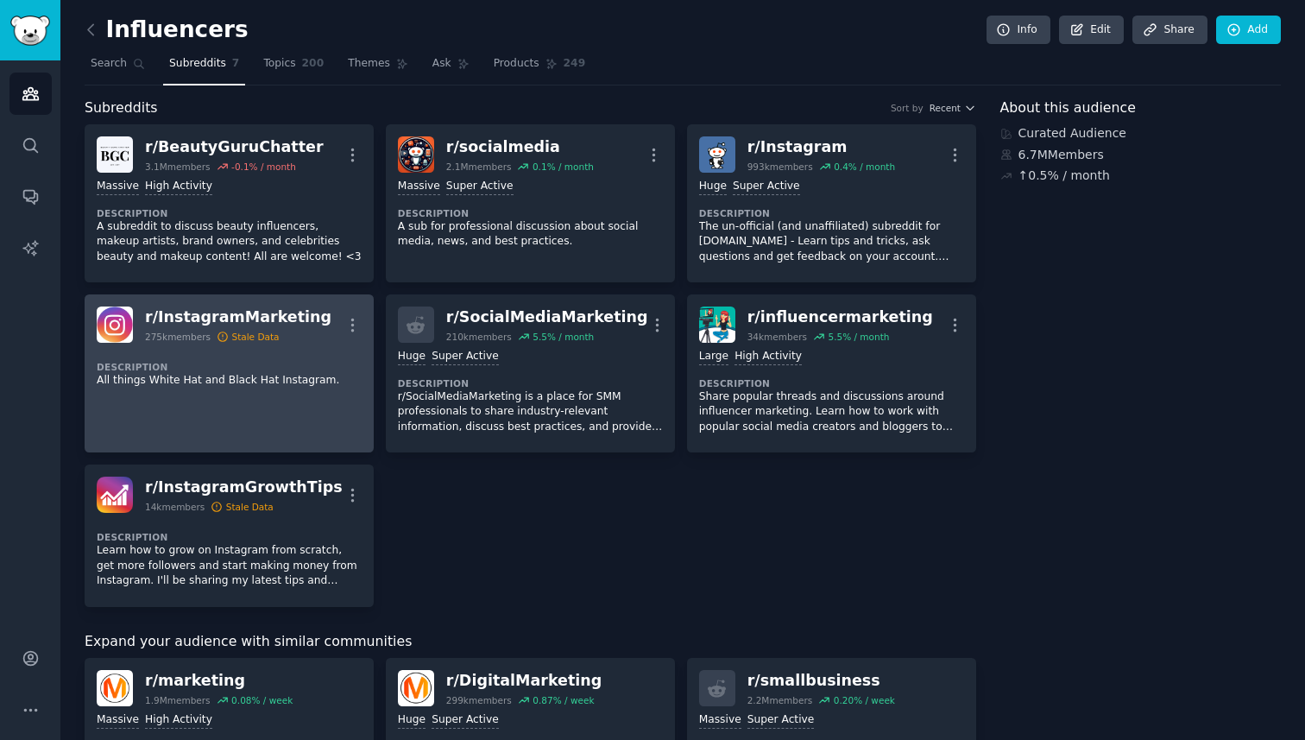
click at [308, 353] on div "Description All things White Hat and Black Hat Instagram." at bounding box center [229, 369] width 265 height 52
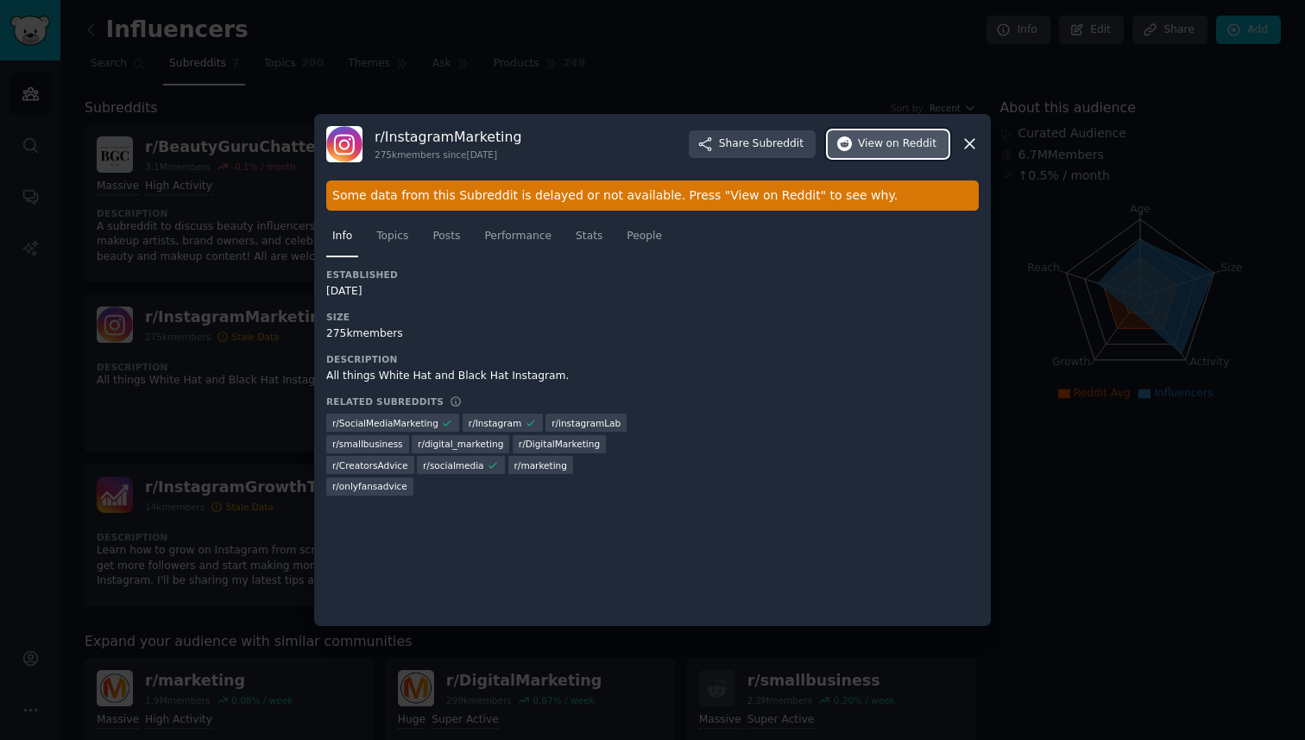
click at [922, 139] on span "on Reddit" at bounding box center [911, 144] width 50 height 16
click at [1059, 458] on div at bounding box center [652, 370] width 1305 height 740
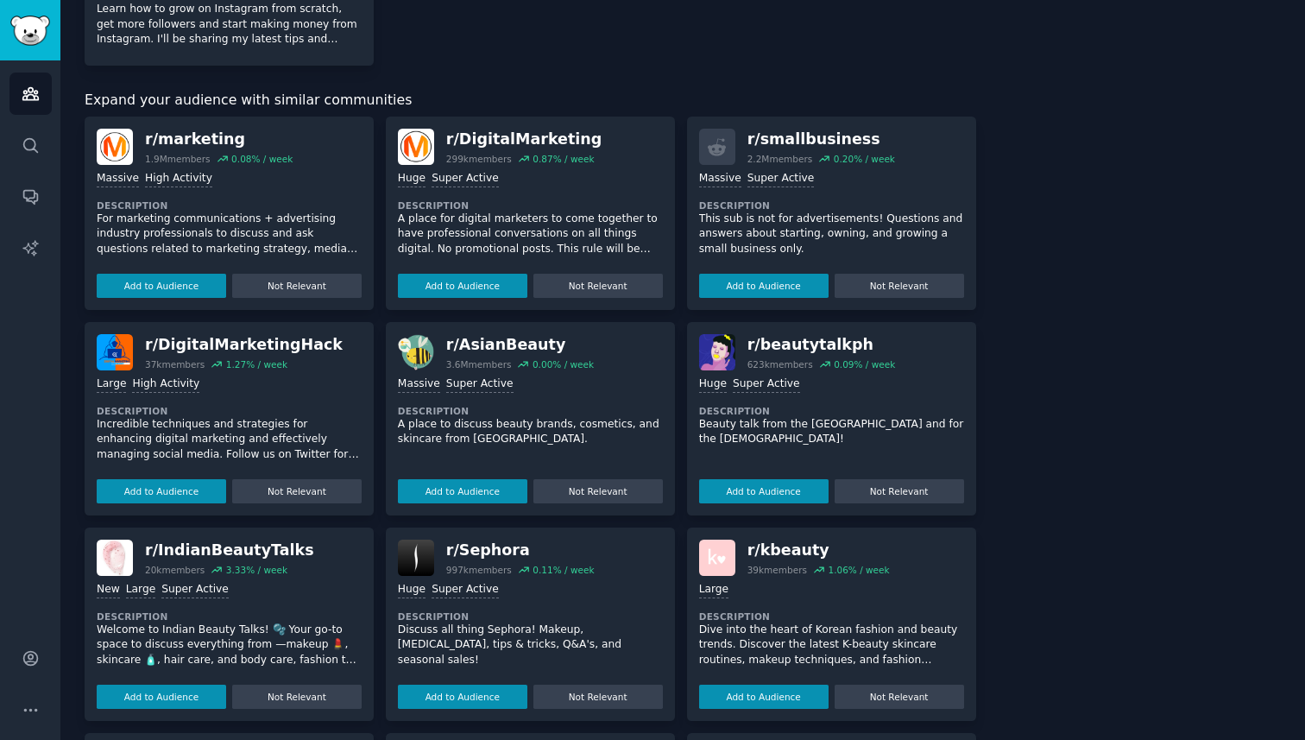
scroll to position [546, 0]
